Goal: Browse casually

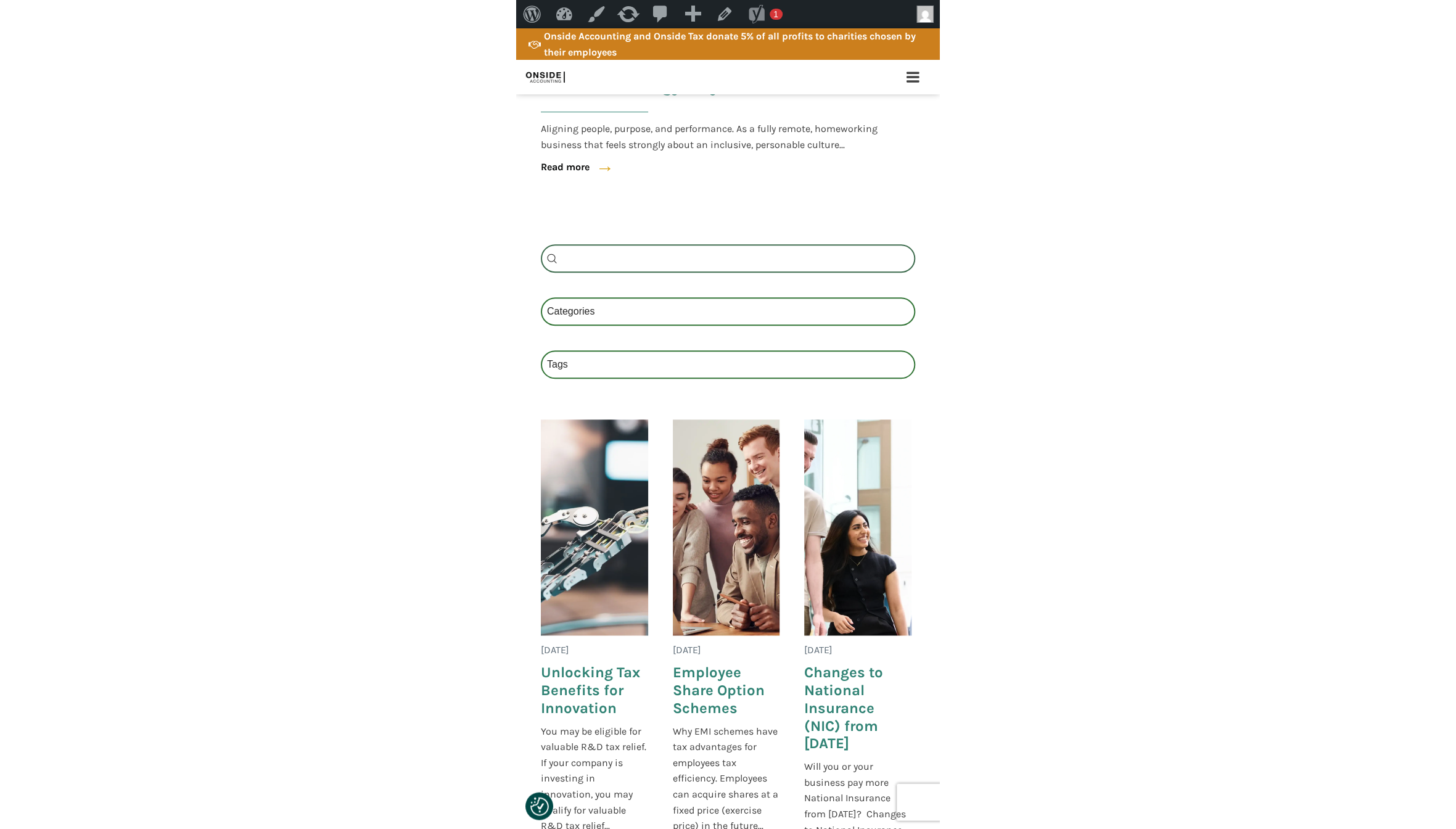
scroll to position [526, 0]
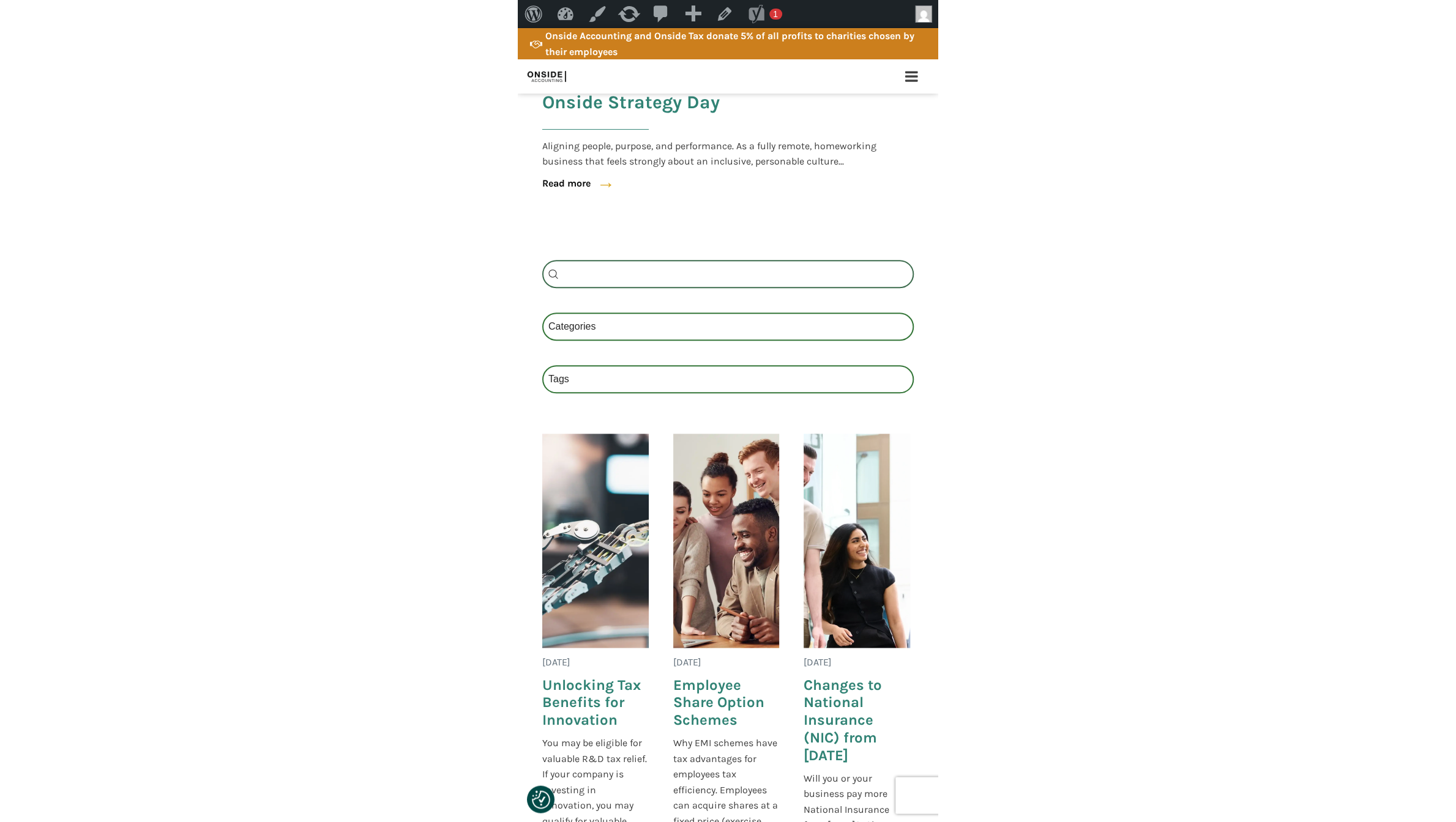
scroll to position [466, 0]
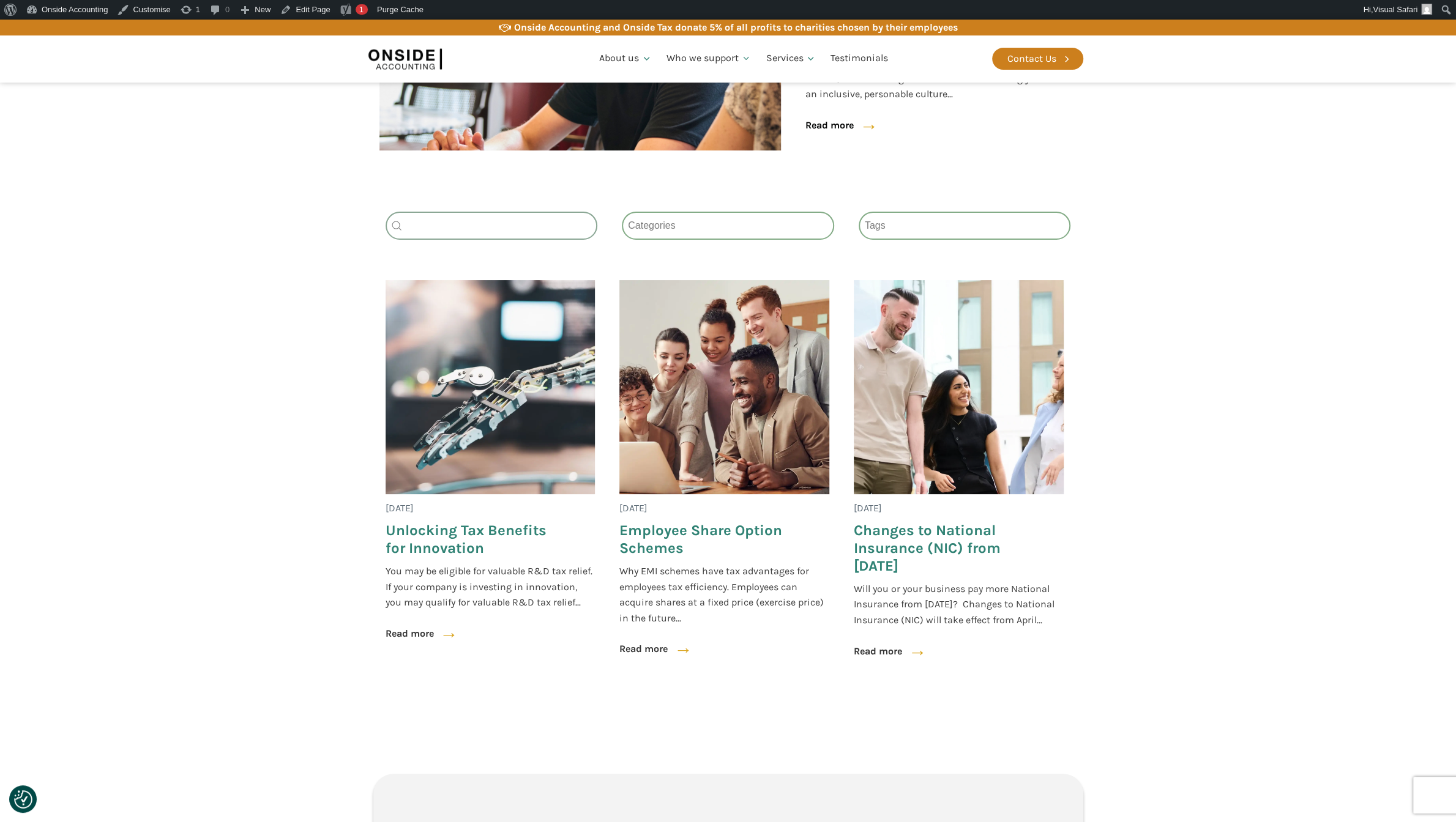
scroll to position [394, 0]
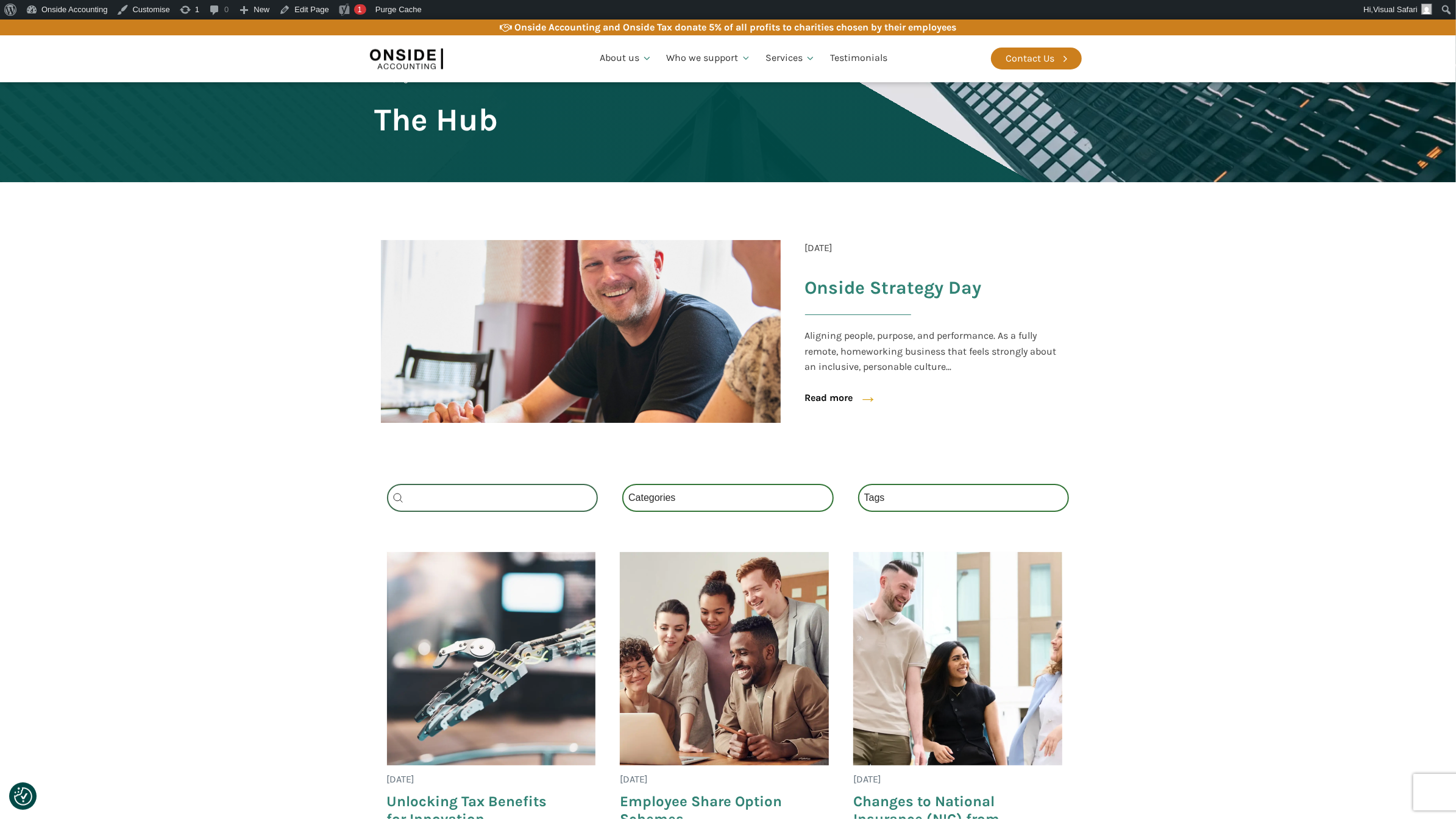
scroll to position [326, 0]
